Goal: Use online tool/utility: Utilize a website feature to perform a specific function

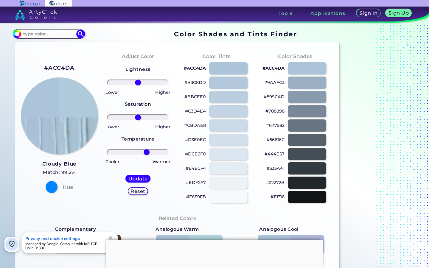
drag, startPoint x: 138, startPoint y: 152, endPoint x: 147, endPoint y: 150, distance: 9.2
type input "31"
click at [147, 150] on input "range" at bounding box center [138, 152] width 62 height 6
drag, startPoint x: 137, startPoint y: 117, endPoint x: 124, endPoint y: 117, distance: 13.4
type input "-51"
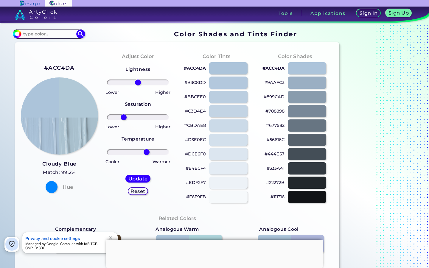
click at [123, 117] on input "range" at bounding box center [138, 117] width 62 height 6
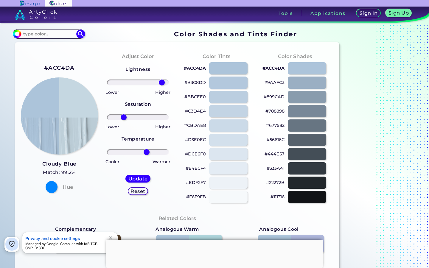
drag, startPoint x: 138, startPoint y: 81, endPoint x: 161, endPoint y: 83, distance: 23.1
type input "85"
click at [161, 83] on input "range" at bounding box center [138, 83] width 62 height 6
click at [76, 99] on img at bounding box center [59, 116] width 78 height 78
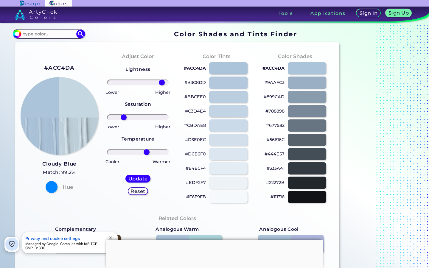
click at [76, 99] on img at bounding box center [59, 116] width 78 height 78
drag, startPoint x: 77, startPoint y: 68, endPoint x: 49, endPoint y: 68, distance: 27.1
click at [49, 68] on div "#ACC4DA Cloudy Blue Match: 99.2% Hue" at bounding box center [59, 128] width 79 height 162
copy h2 "ACC4DA"
